Goal: Task Accomplishment & Management: Manage account settings

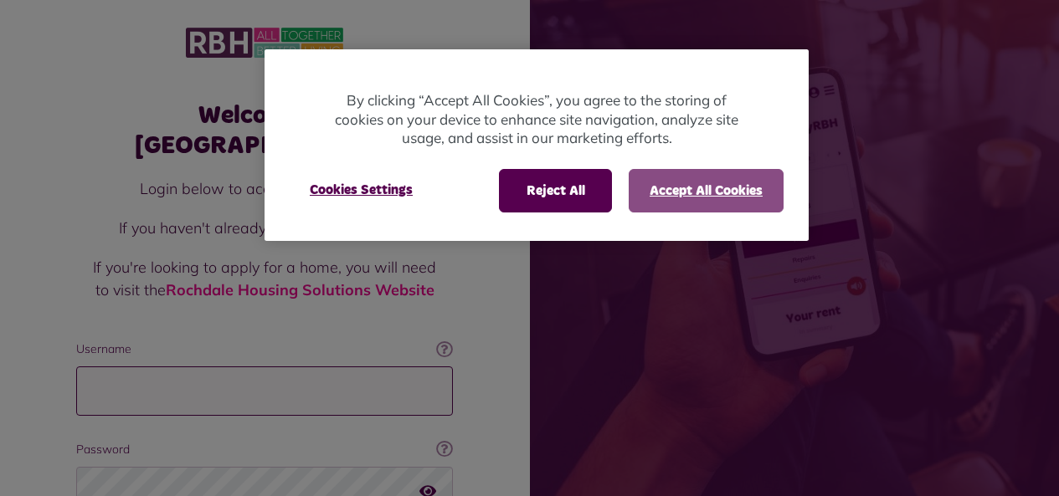
type input "**********"
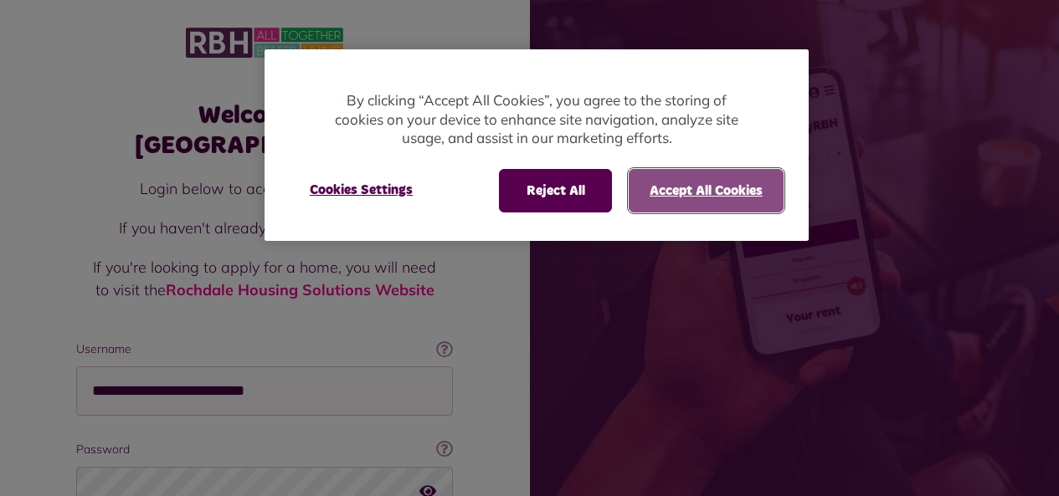
click at [693, 192] on button "Accept All Cookies" at bounding box center [705, 191] width 155 height 44
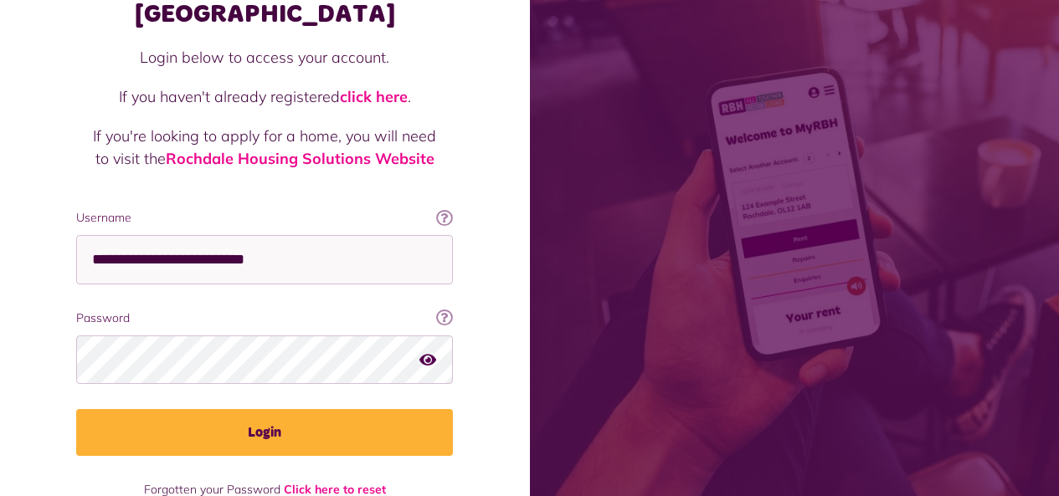
scroll to position [146, 0]
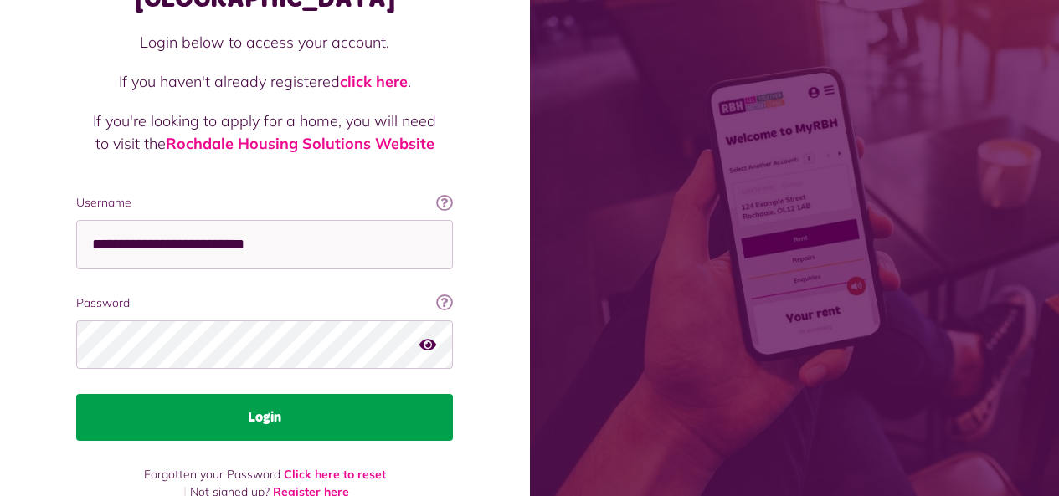
click at [302, 394] on button "Login" at bounding box center [264, 417] width 377 height 47
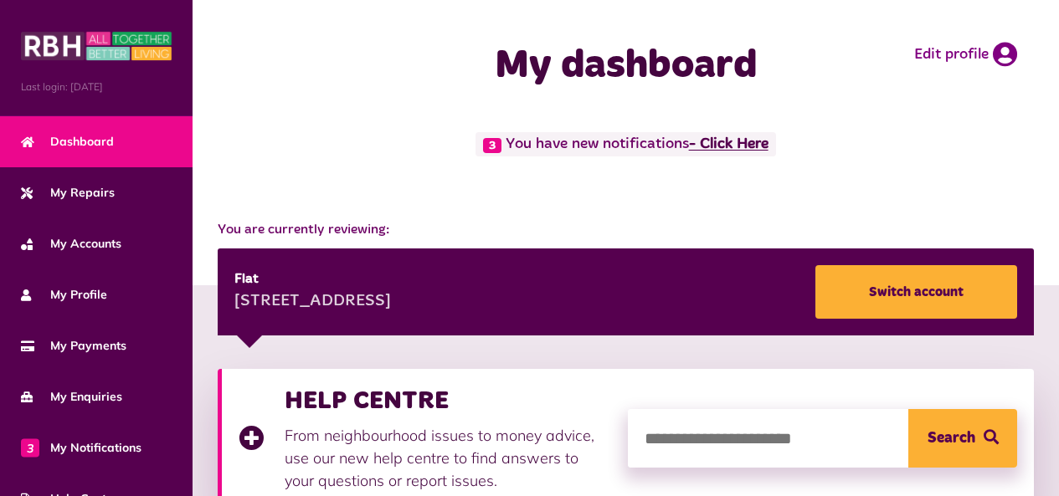
click at [728, 149] on link "- Click Here" at bounding box center [728, 144] width 79 height 15
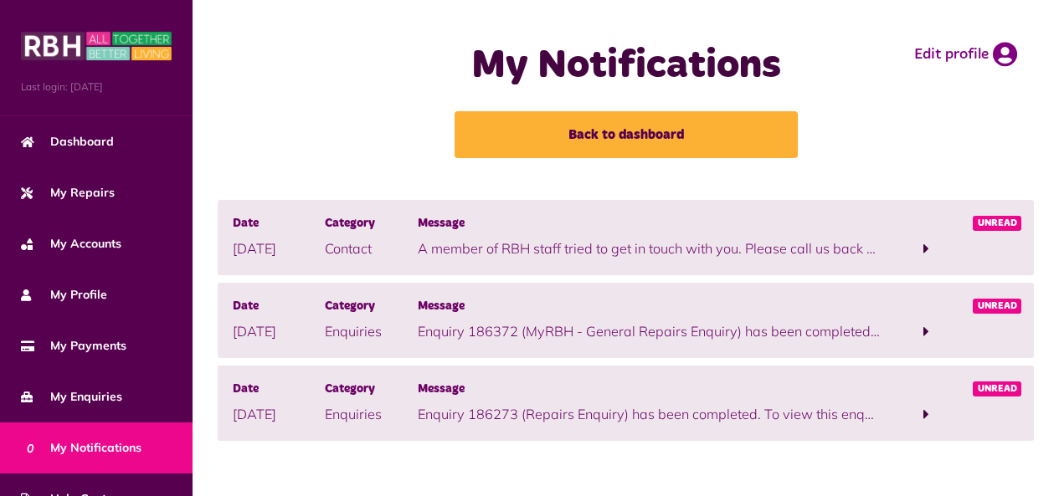
click at [807, 249] on p "A member of RBH staff tried to get in touch with you. Please call us back on 08…" at bounding box center [649, 248] width 462 height 20
click at [413, 251] on p "Contact" at bounding box center [371, 248] width 92 height 20
drag, startPoint x: 447, startPoint y: 253, endPoint x: 482, endPoint y: 254, distance: 35.2
click at [473, 253] on p "A member of RBH staff tried to get in touch with you. Please call us back on 08…" at bounding box center [649, 248] width 462 height 20
click at [995, 223] on span "Unread" at bounding box center [996, 223] width 49 height 15
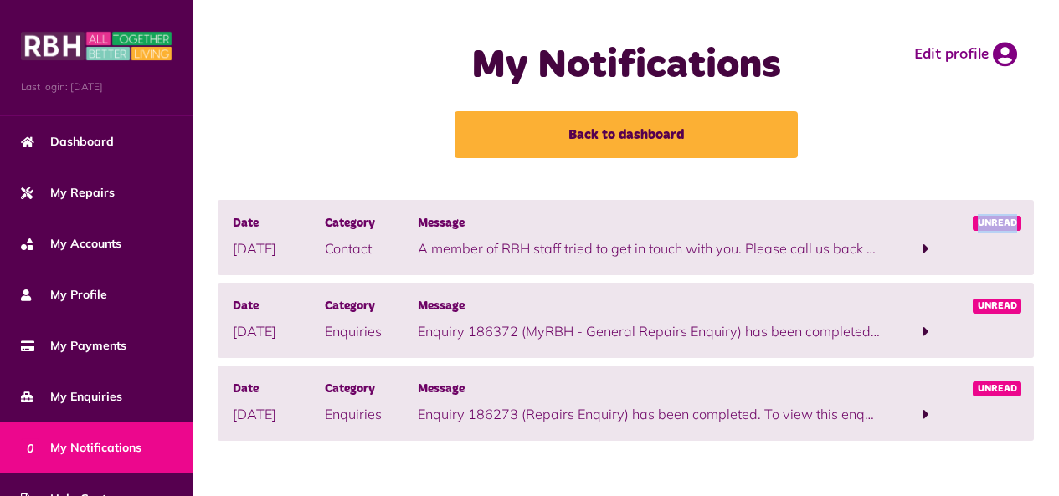
click at [997, 224] on span "Unread" at bounding box center [996, 223] width 49 height 15
click at [888, 249] on span at bounding box center [925, 249] width 92 height 23
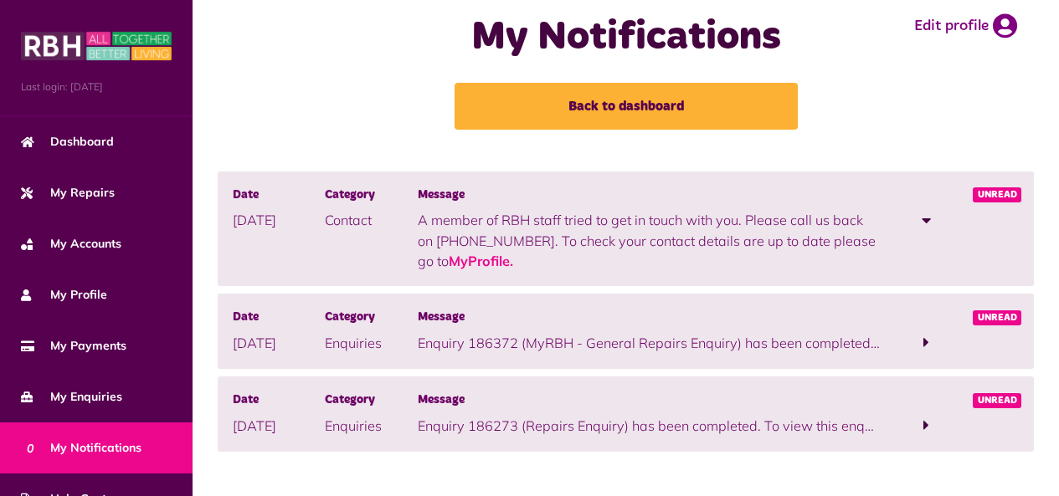
scroll to position [42, 0]
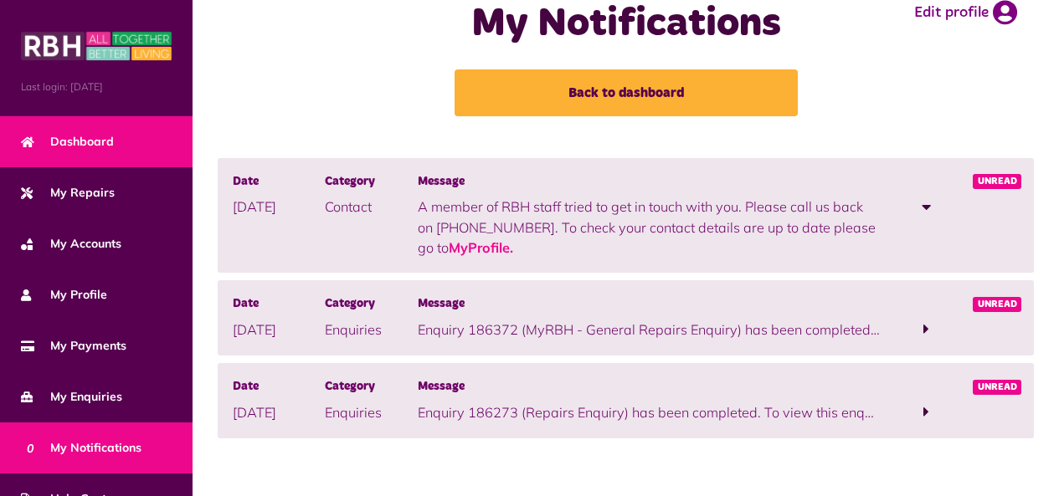
click at [50, 137] on span "Dashboard" at bounding box center [67, 142] width 93 height 18
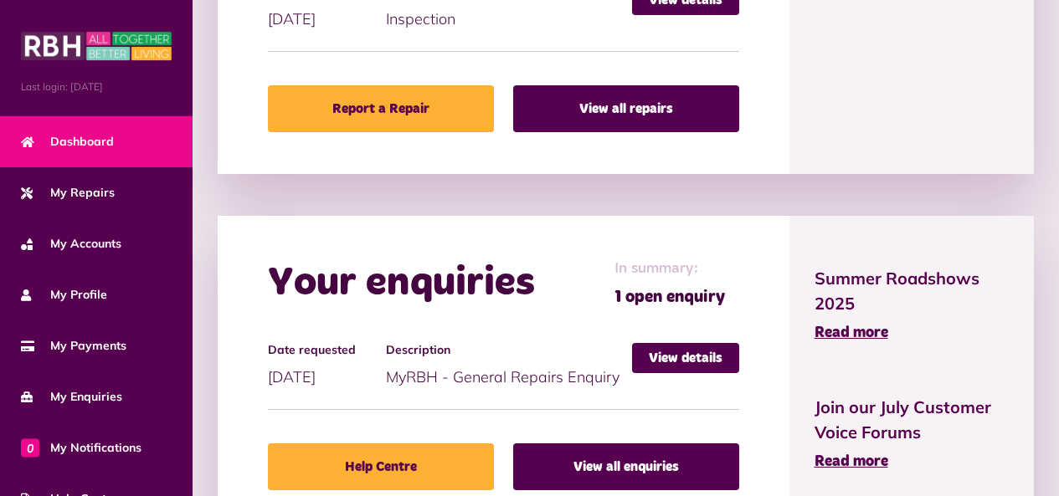
scroll to position [1154, 0]
